Goal: Task Accomplishment & Management: Manage account settings

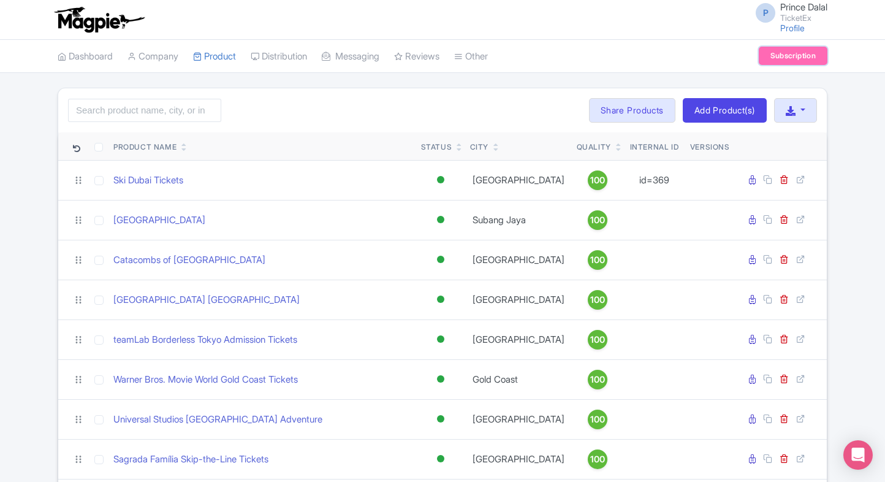
click at [766, 55] on link "Subscription" at bounding box center [793, 56] width 69 height 18
click at [137, 111] on input "search" at bounding box center [144, 110] width 153 height 23
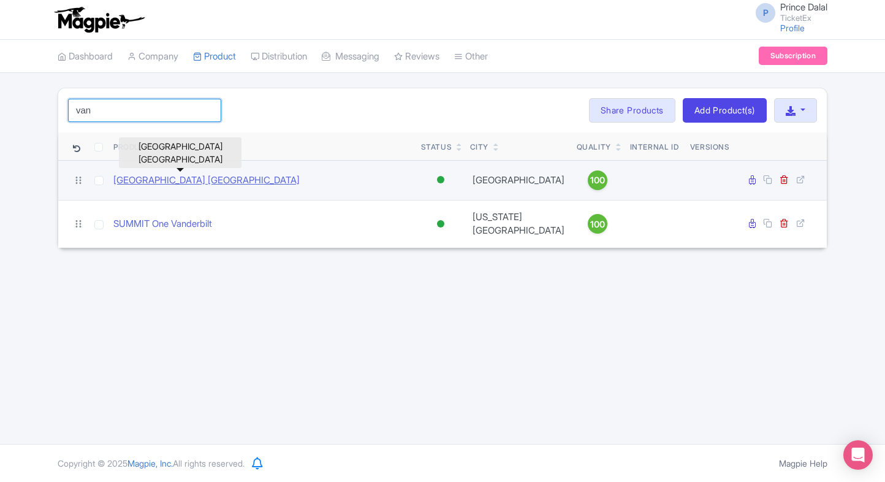
type input "van"
click at [177, 181] on link "[GEOGRAPHIC_DATA] [GEOGRAPHIC_DATA]" at bounding box center [206, 181] width 186 height 14
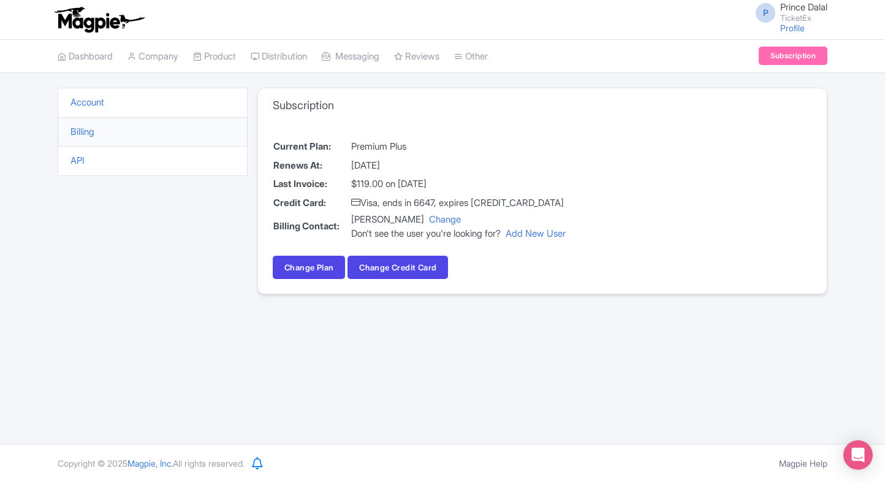
click at [575, 34] on div "P Prince Dalal TicketEx Profile Users Settings Sign out" at bounding box center [443, 19] width 770 height 34
drag, startPoint x: 209, startPoint y: 151, endPoint x: 343, endPoint y: 91, distance: 147.3
click at [343, 91] on div "Account Billing API Subscription Current Plan: Premium Plus Renews At: Septembe…" at bounding box center [443, 198] width 770 height 221
click at [343, 91] on div "Subscription" at bounding box center [542, 105] width 569 height 34
click at [307, 104] on h3 "Subscription" at bounding box center [303, 105] width 61 height 13
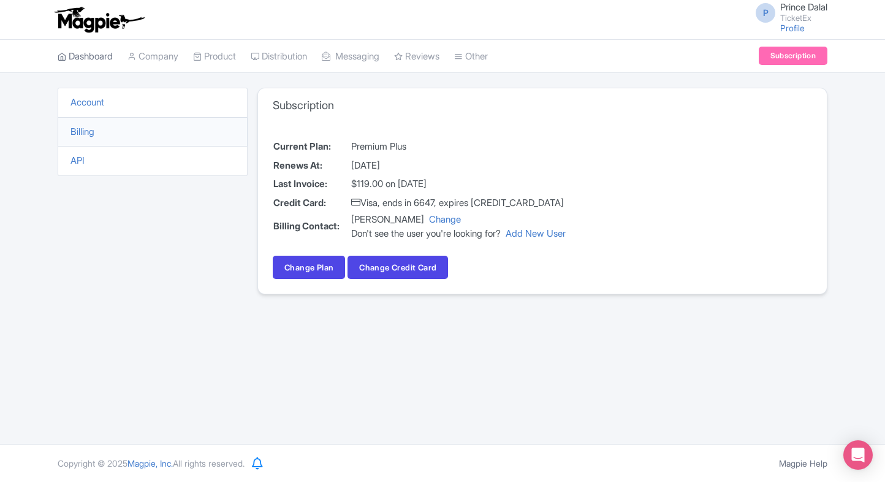
click at [104, 63] on link "Dashboard" at bounding box center [85, 57] width 55 height 34
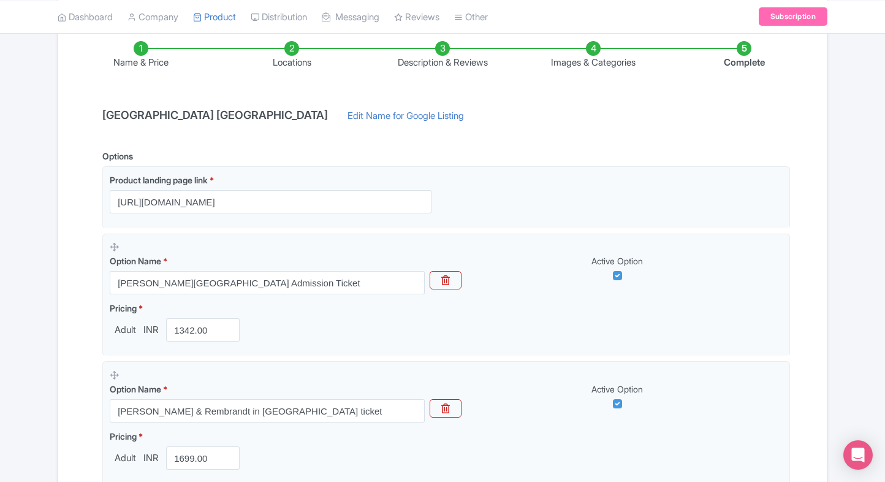
scroll to position [179, 0]
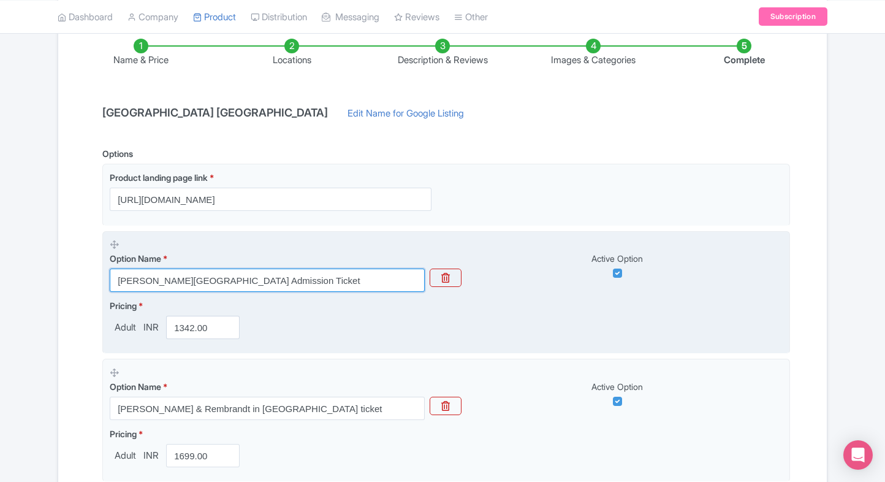
drag, startPoint x: 280, startPoint y: 272, endPoint x: 116, endPoint y: 275, distance: 163.7
click at [116, 275] on input "Van Gogh Museum Admission Ticket" at bounding box center [267, 280] width 315 height 23
paste input "Skip-the-Line Entry – Secure Tickets, Fast Confirmation & Best Price"
click at [196, 281] on input "[PERSON_NAME][GEOGRAPHIC_DATA] Skip-the-Line Entry – Secure Tickets, Fast Confi…" at bounding box center [267, 280] width 315 height 23
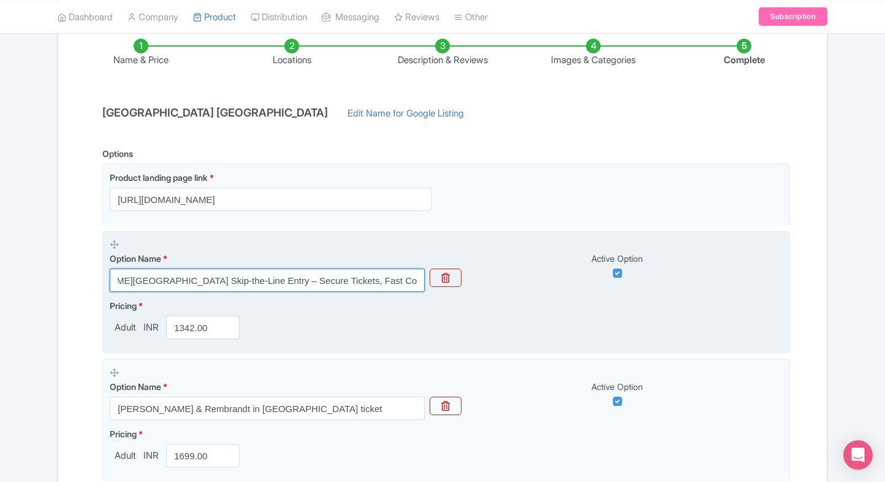
click at [311, 280] on input "[PERSON_NAME][GEOGRAPHIC_DATA] Skip-the-Line Entry – Secure Tickets, Fast Confi…" at bounding box center [267, 280] width 315 height 23
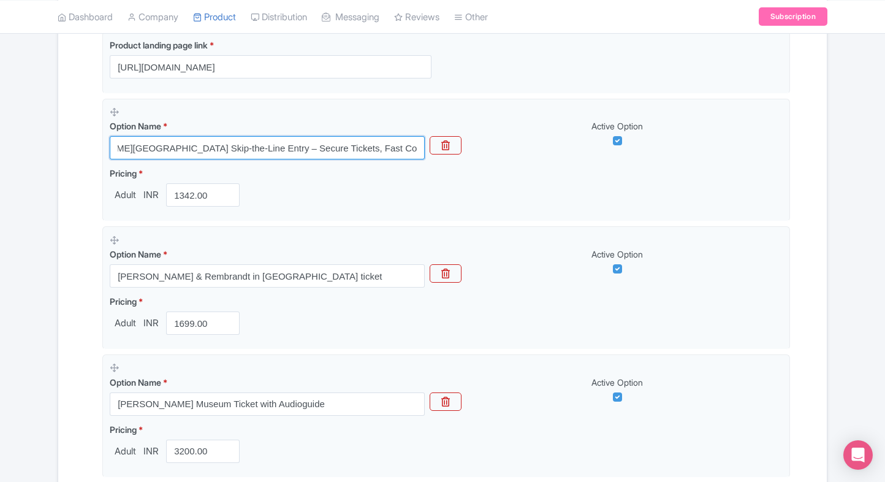
scroll to position [311, 0]
type input "[PERSON_NAME][GEOGRAPHIC_DATA] Skip-the-Line Entry – Secure Tickets, Fast Confi…"
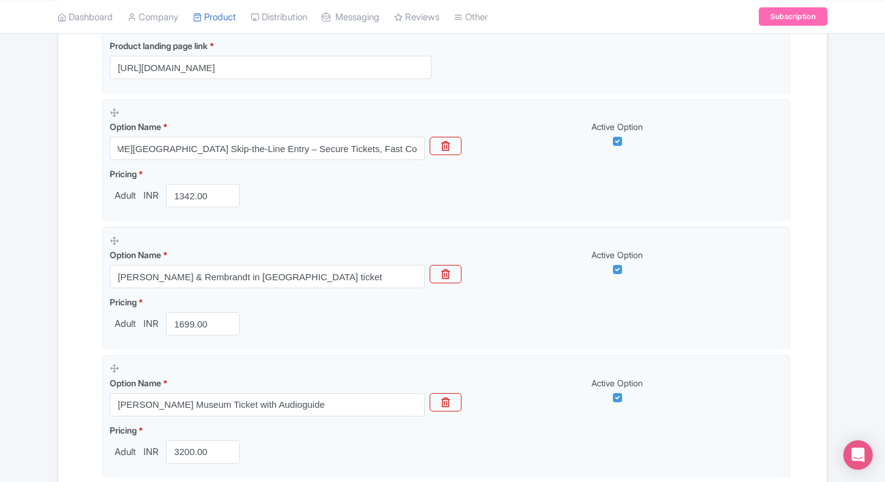
scroll to position [0, 0]
click at [869, 234] on div "← Back to Products Van Gogh Museum Amsterdam ID# NCWFPA Content Distribution Go…" at bounding box center [442, 314] width 885 height 1075
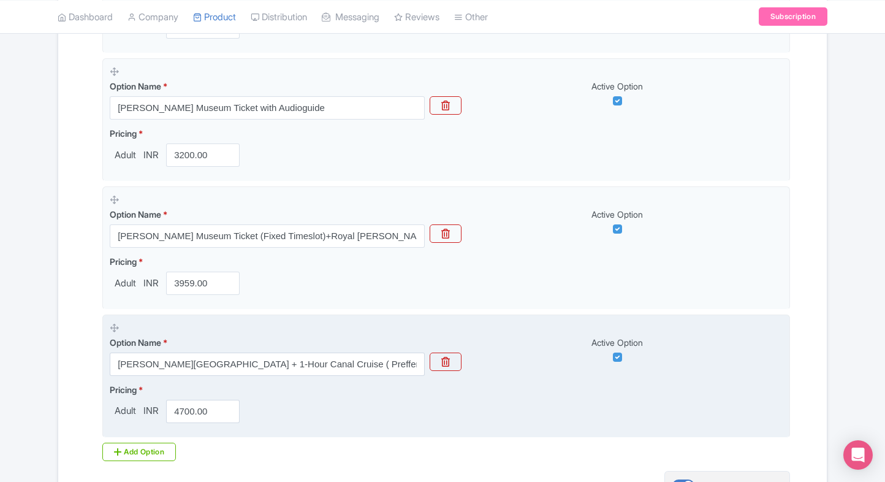
scroll to position [674, 0]
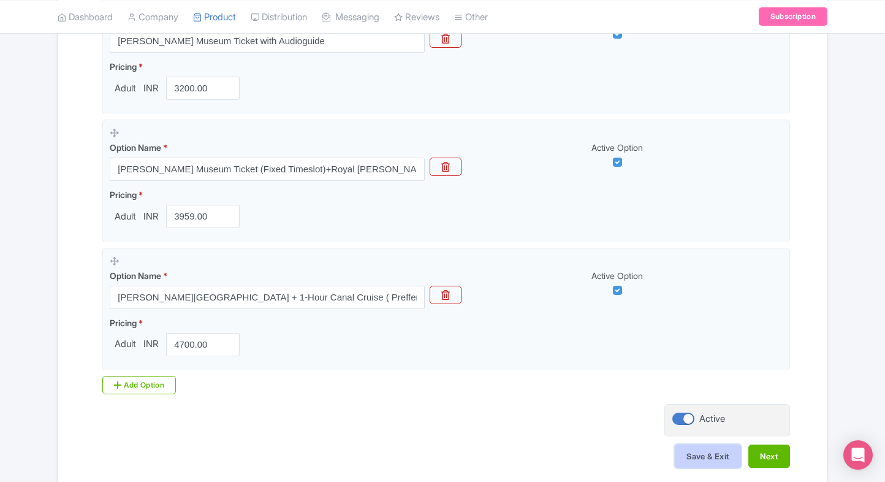
click at [693, 456] on button "Save & Exit" at bounding box center [708, 455] width 66 height 23
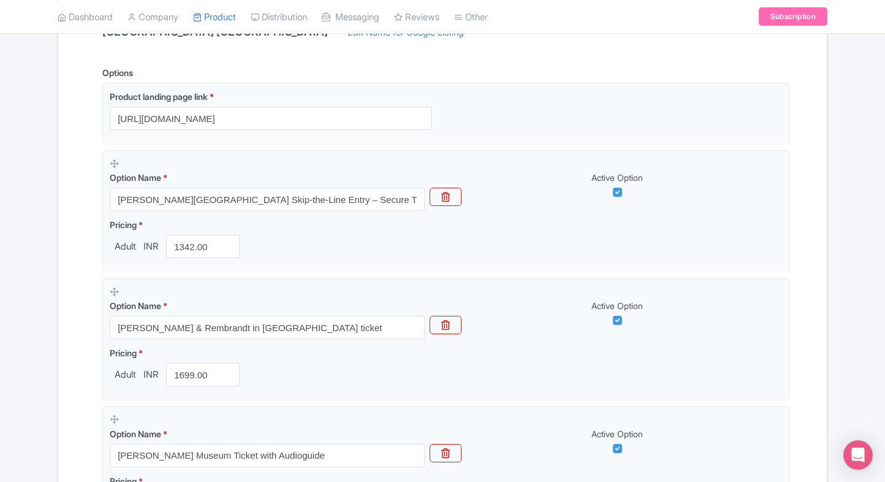
scroll to position [257, 0]
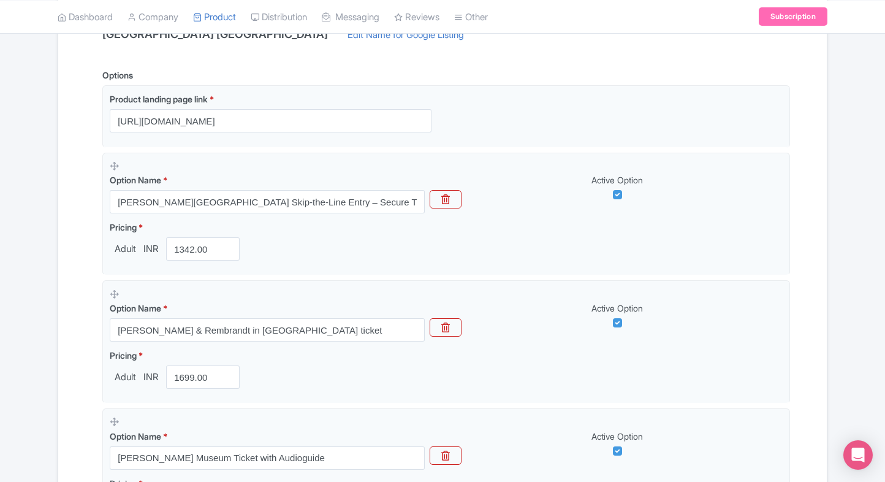
click at [822, 189] on div "Name & Price Locations Description & Reviews Images & Categories Complete Van G…" at bounding box center [442, 416] width 769 height 961
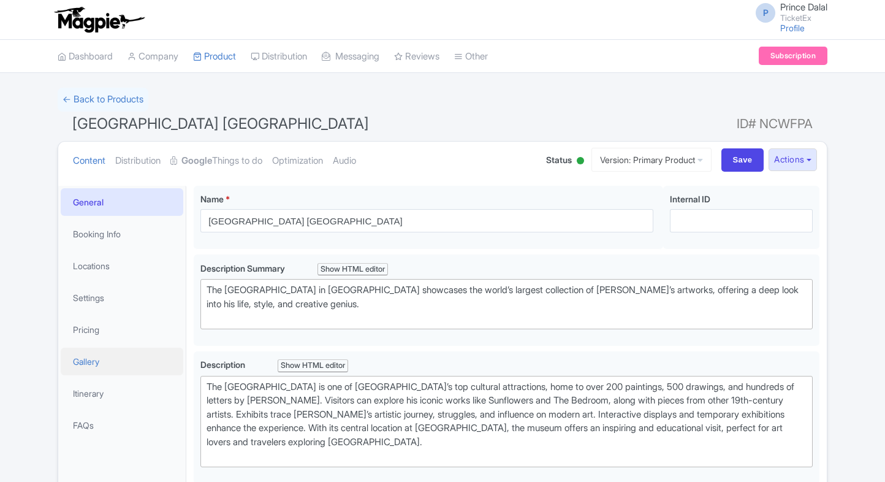
click at [104, 348] on link "Gallery" at bounding box center [122, 362] width 123 height 28
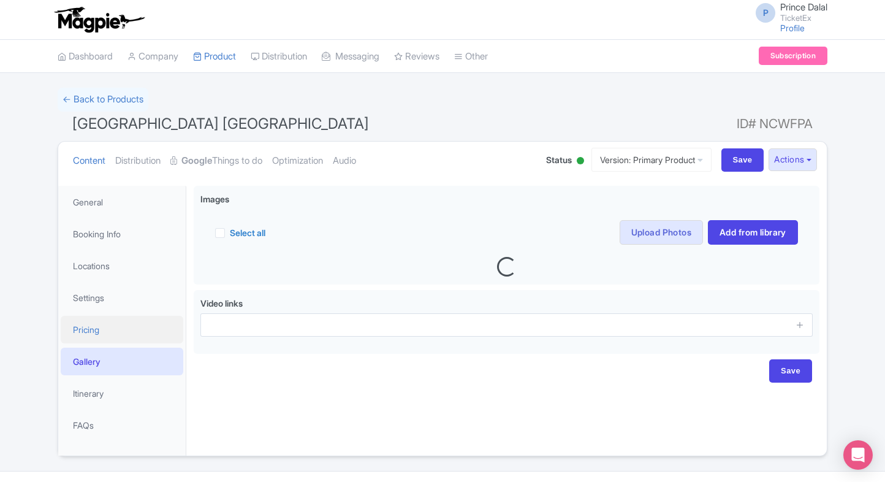
click at [120, 326] on link "Pricing" at bounding box center [122, 330] width 123 height 28
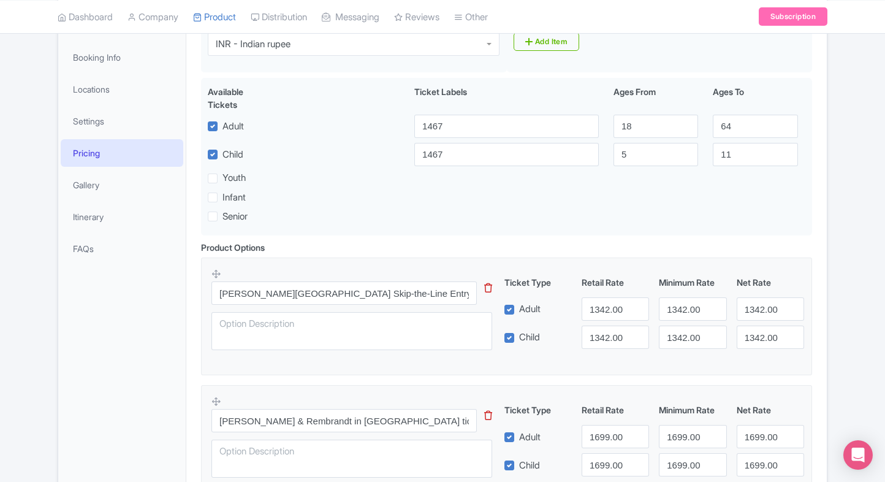
scroll to position [164, 0]
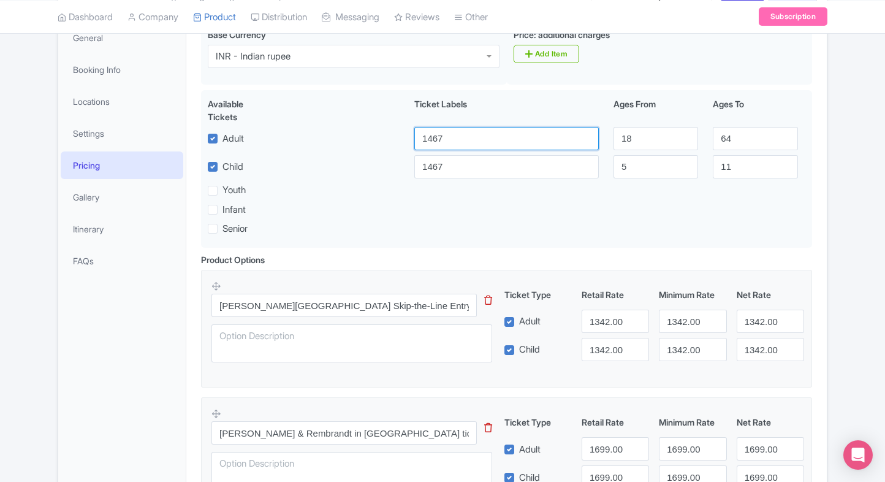
drag, startPoint x: 440, startPoint y: 135, endPoint x: 618, endPoint y: 276, distance: 226.5
click at [402, 135] on div "Adult 1467 18 64" at bounding box center [506, 138] width 612 height 23
click at [593, 319] on input "1342.00" at bounding box center [615, 321] width 67 height 23
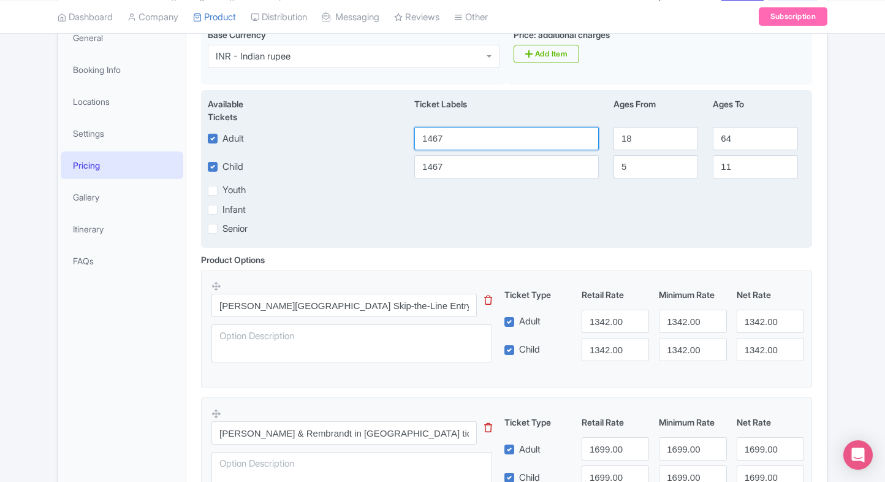
click at [463, 144] on input "1467" at bounding box center [506, 138] width 185 height 23
paste input "342.00"
type input "1342.00"
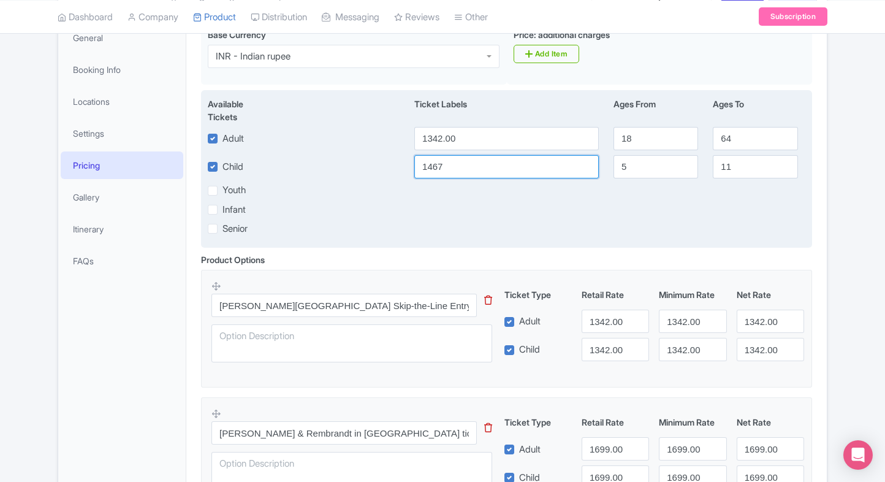
click at [459, 161] on input "1467" at bounding box center [506, 166] width 185 height 23
paste input "342.00"
click at [459, 161] on input "1467" at bounding box center [506, 166] width 185 height 23
type input "1342.00"
click at [811, 226] on div "Senior" at bounding box center [506, 228] width 612 height 14
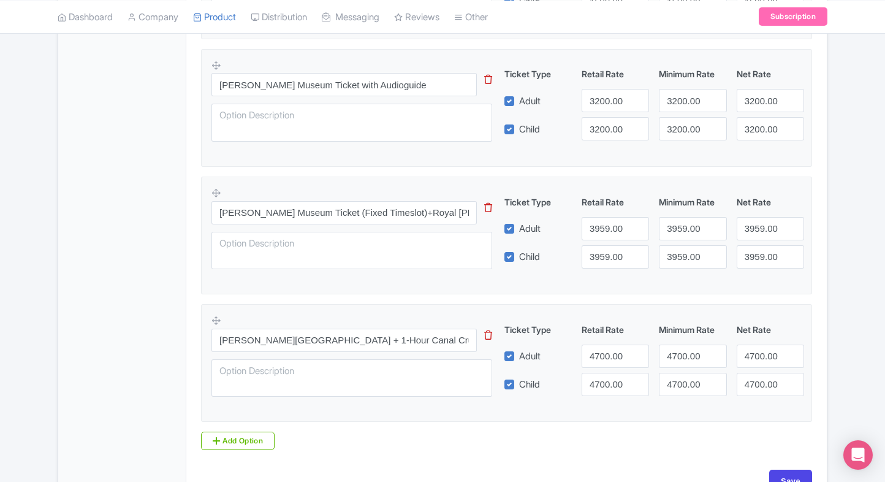
scroll to position [714, 0]
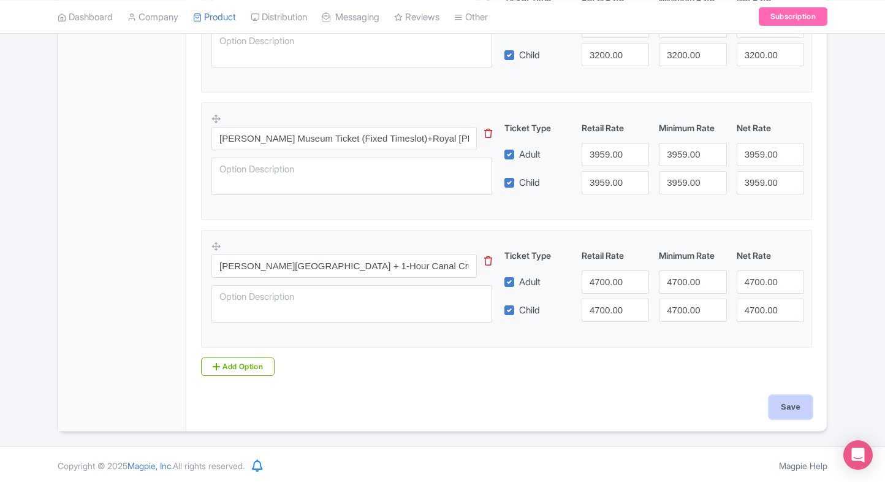
click at [790, 400] on input "Save" at bounding box center [790, 406] width 43 height 23
type input "Saving..."
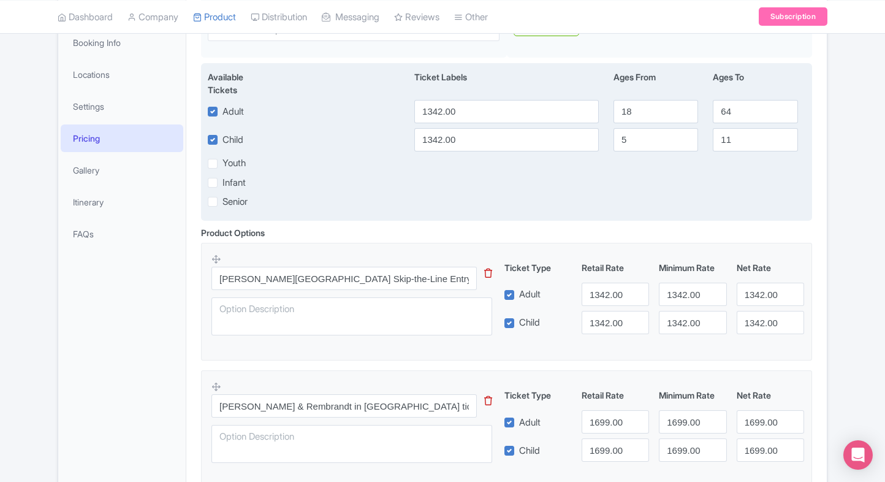
scroll to position [189, 0]
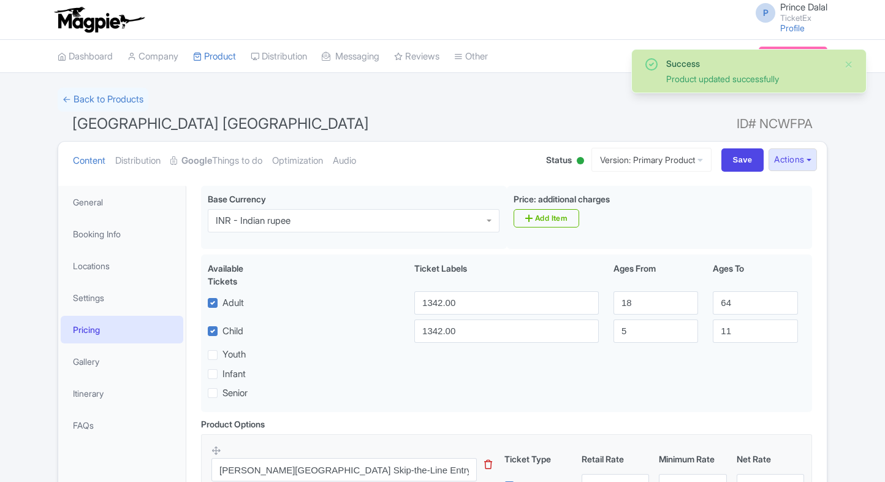
scroll to position [185, 0]
